Goal: Feedback & Contribution: Leave review/rating

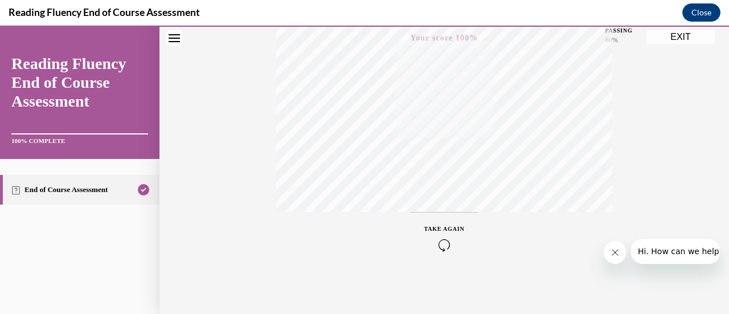
click at [680, 40] on button "EXIT" at bounding box center [681, 37] width 68 height 14
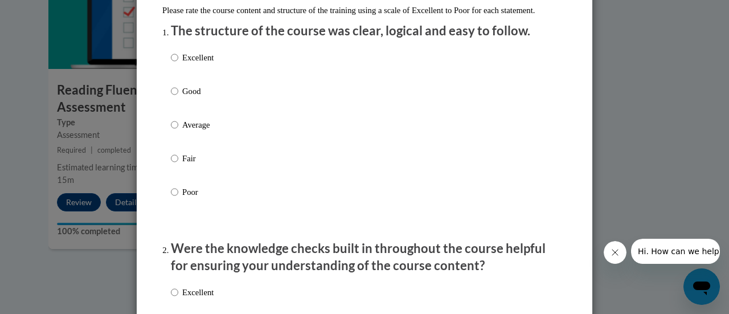
scroll to position [145, 0]
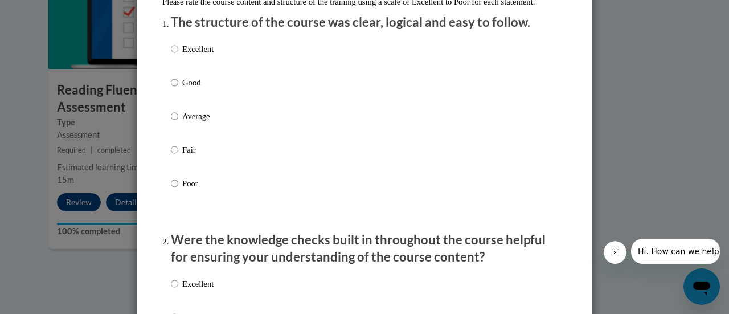
click at [186, 73] on label "Excellent" at bounding box center [192, 58] width 43 height 31
click at [178, 55] on input "Excellent" at bounding box center [174, 49] width 7 height 13
radio input "true"
click at [188, 89] on p "Good" at bounding box center [197, 82] width 31 height 13
click at [178, 89] on input "Good" at bounding box center [174, 82] width 7 height 13
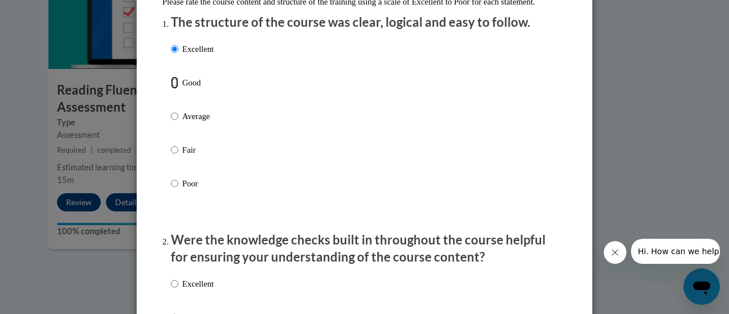
radio input "true"
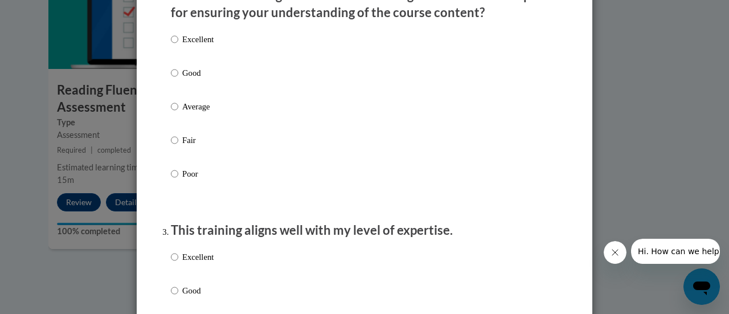
scroll to position [390, 0]
click at [182, 78] on p "Good" at bounding box center [197, 72] width 31 height 13
click at [178, 78] on input "Good" at bounding box center [174, 72] width 7 height 13
radio input "true"
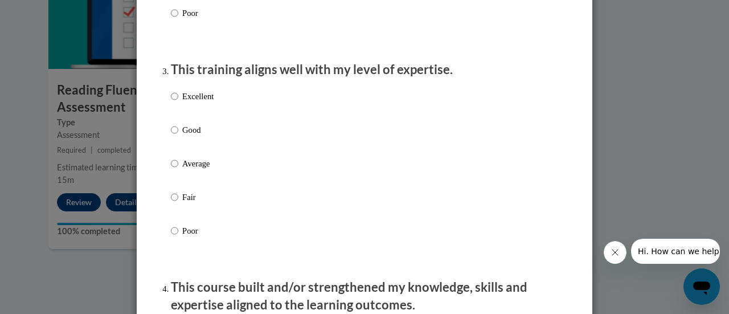
scroll to position [551, 0]
click at [182, 169] on p "Average" at bounding box center [197, 163] width 31 height 13
click at [178, 169] on input "Average" at bounding box center [174, 163] width 7 height 13
radio input "true"
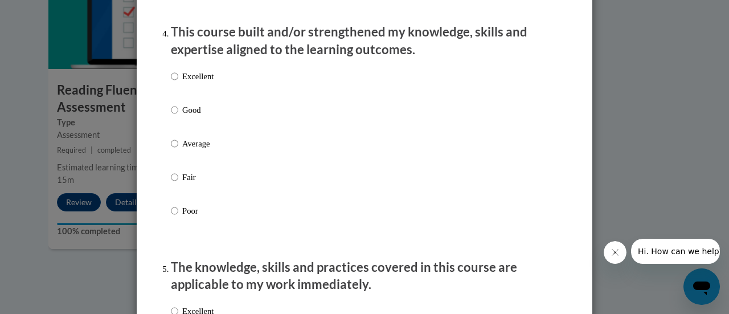
scroll to position [807, 0]
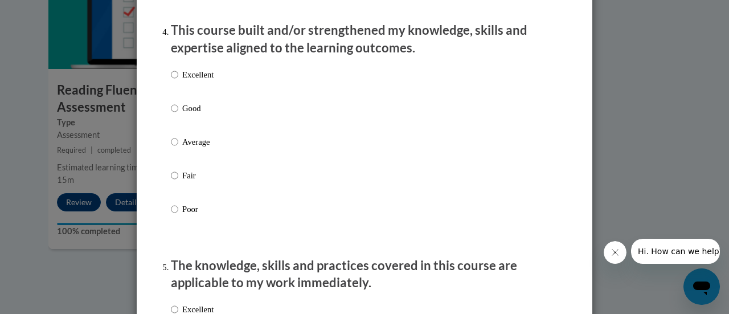
click at [182, 113] on p "Good" at bounding box center [197, 108] width 31 height 13
click at [178, 113] on input "Good" at bounding box center [174, 108] width 7 height 13
radio input "true"
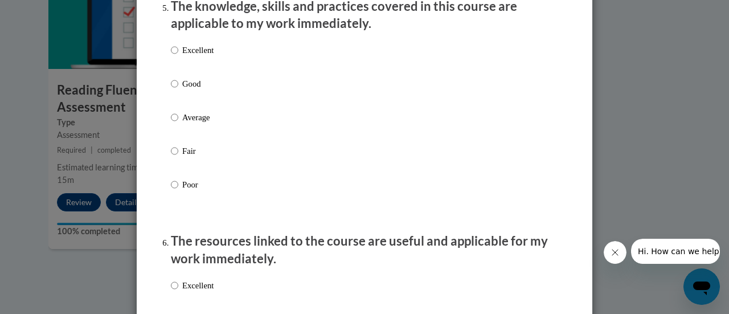
scroll to position [1071, 0]
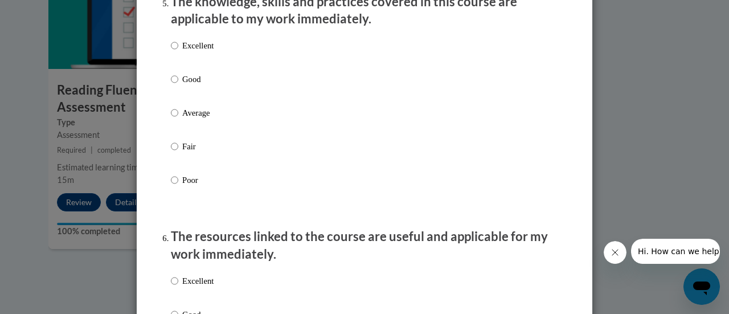
click at [190, 81] on div "Excellent Good Average Fair Poor" at bounding box center [192, 122] width 43 height 177
click at [182, 85] on p "Good" at bounding box center [197, 79] width 31 height 13
click at [178, 85] on input "Good" at bounding box center [174, 79] width 7 height 13
radio input "true"
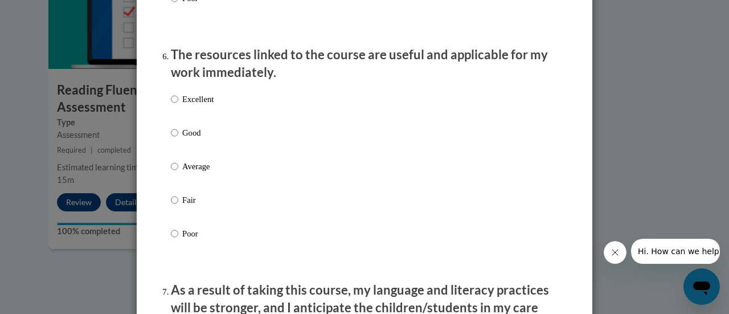
scroll to position [1255, 0]
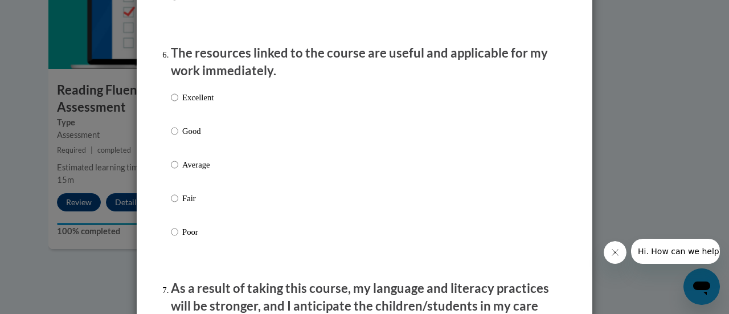
click at [182, 137] on p "Good" at bounding box center [197, 131] width 31 height 13
click at [178, 137] on input "Good" at bounding box center [174, 131] width 7 height 13
radio input "true"
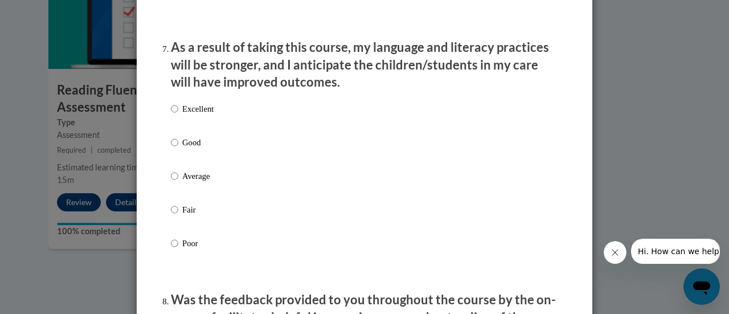
scroll to position [1496, 0]
click at [182, 115] on p "Excellent" at bounding box center [197, 108] width 31 height 13
click at [178, 115] on input "Excellent" at bounding box center [174, 108] width 7 height 13
radio input "true"
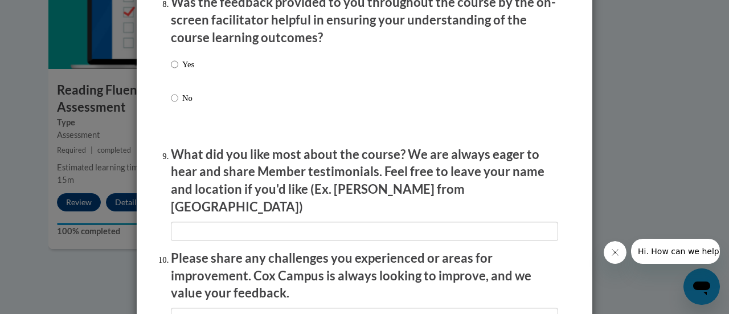
scroll to position [1794, 0]
click at [182, 70] on p "Yes" at bounding box center [188, 64] width 12 height 13
click at [178, 70] on input "Yes" at bounding box center [174, 64] width 7 height 13
radio input "true"
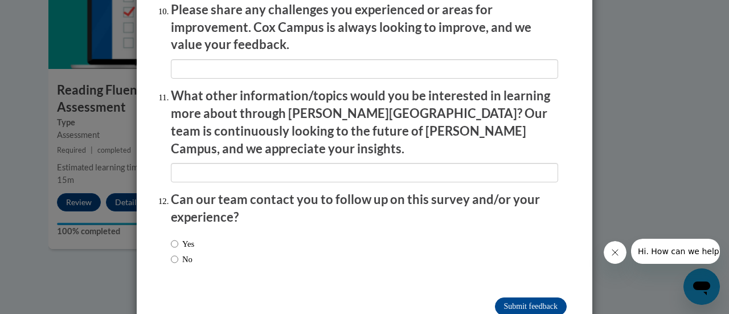
scroll to position [2055, 0]
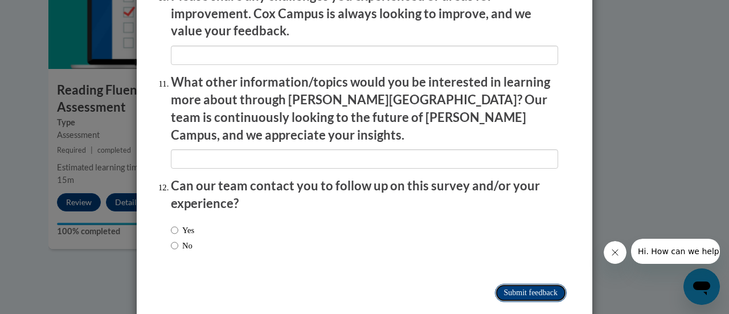
click at [530, 284] on input "Submit feedback" at bounding box center [531, 293] width 72 height 18
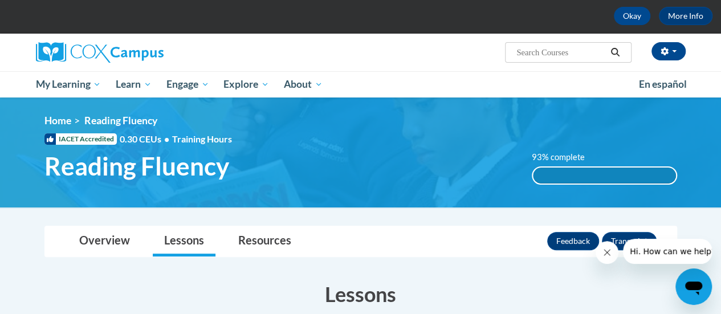
scroll to position [46, 0]
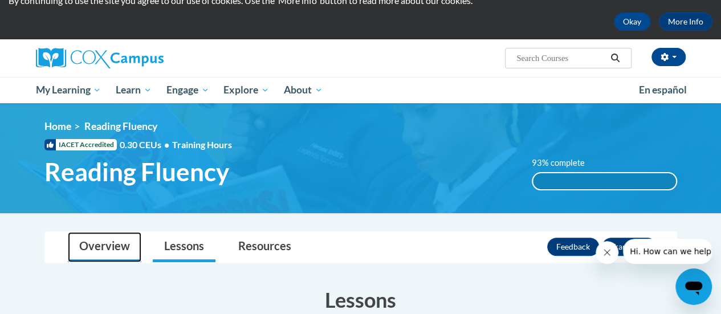
click at [105, 247] on link "Overview" at bounding box center [104, 247] width 73 height 30
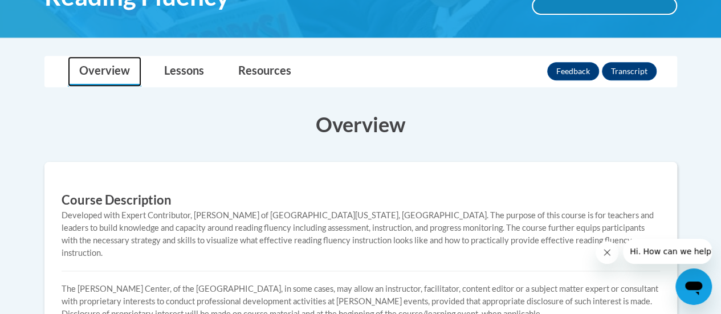
scroll to position [0, 0]
